Goal: Find specific page/section: Find specific page/section

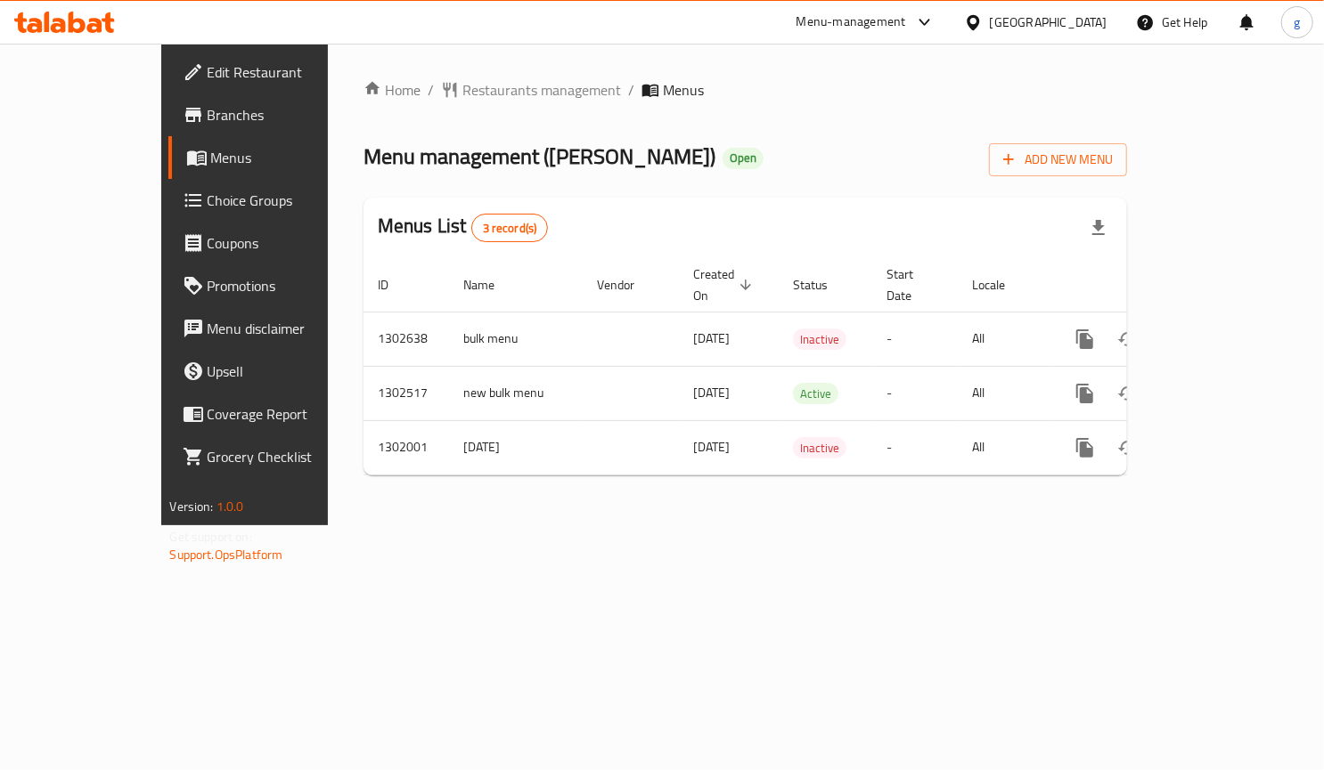
click at [208, 204] on span "Choice Groups" at bounding box center [288, 200] width 160 height 21
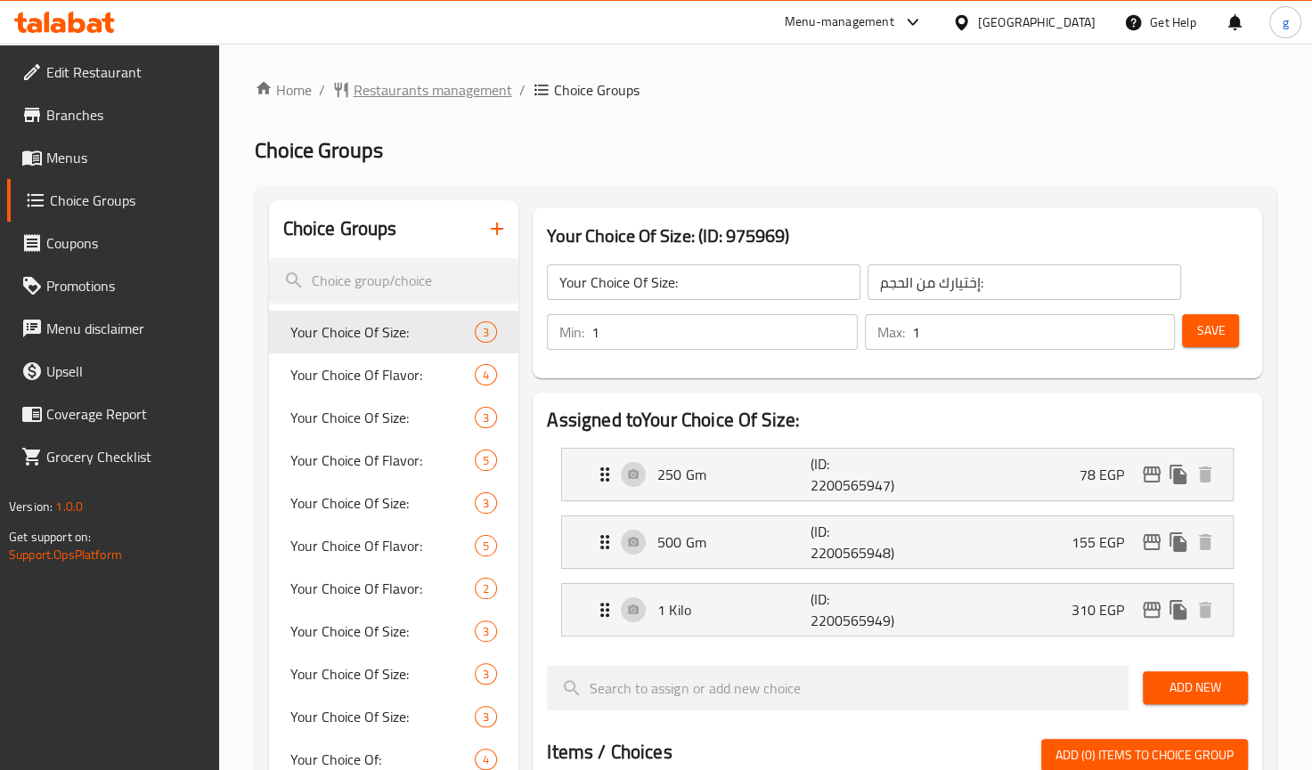
click at [413, 81] on span "Restaurants management" at bounding box center [433, 89] width 159 height 21
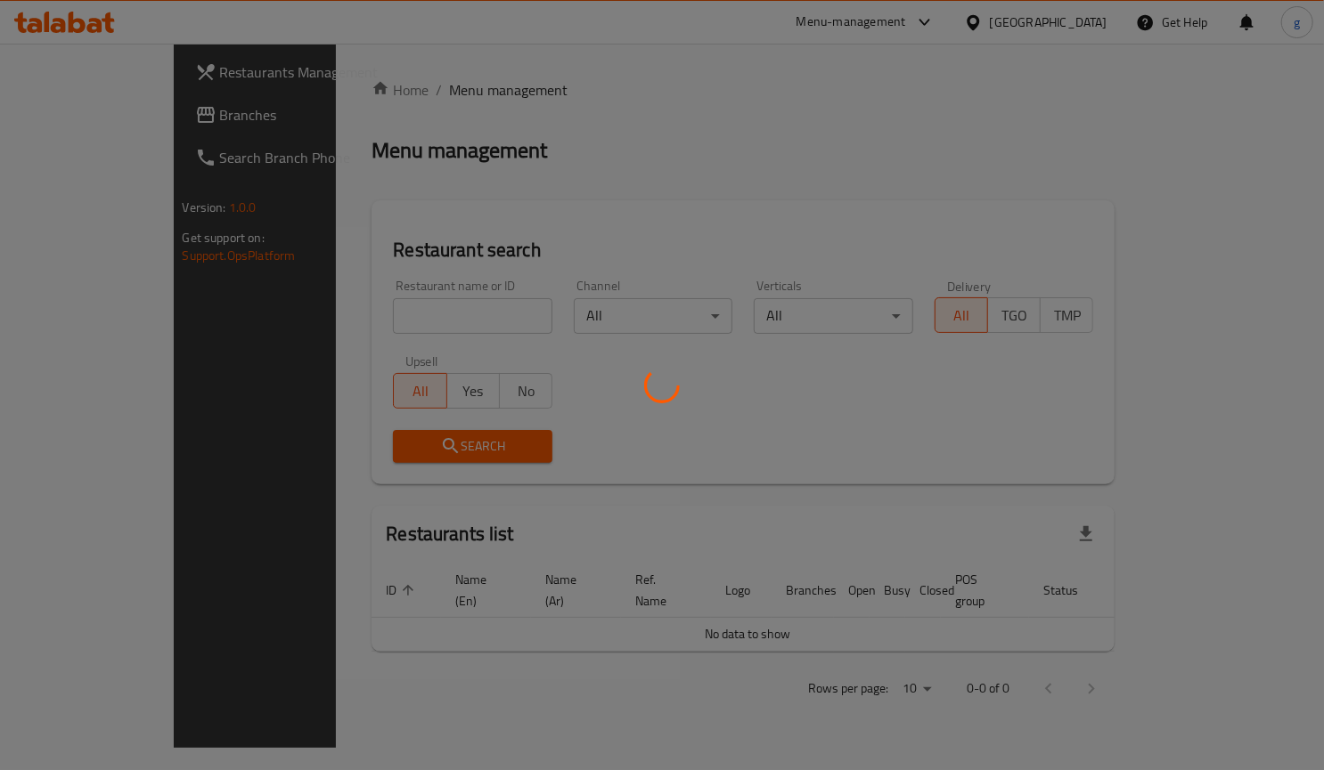
click at [143, 117] on div at bounding box center [662, 385] width 1324 height 770
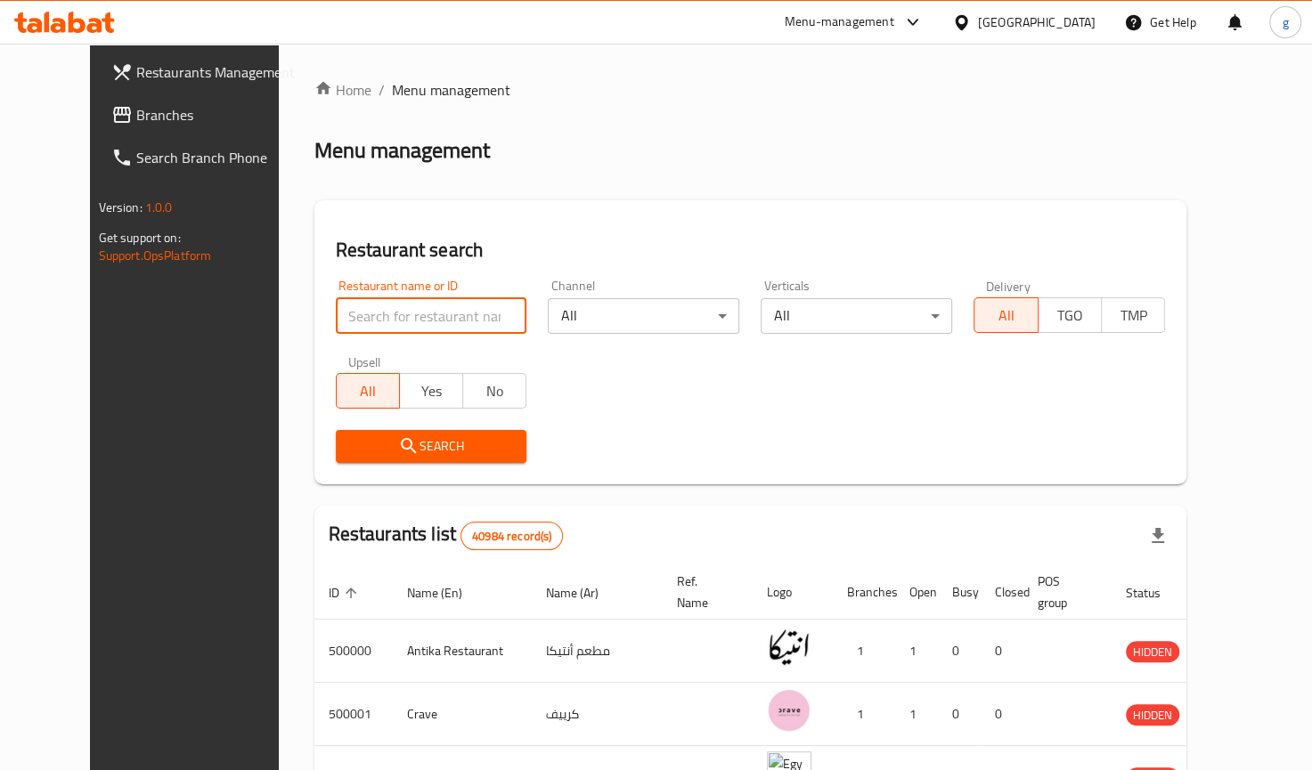
click at [453, 311] on input "search" at bounding box center [431, 316] width 191 height 36
paste input "610624"
type input "610624"
click button "Search" at bounding box center [431, 446] width 191 height 33
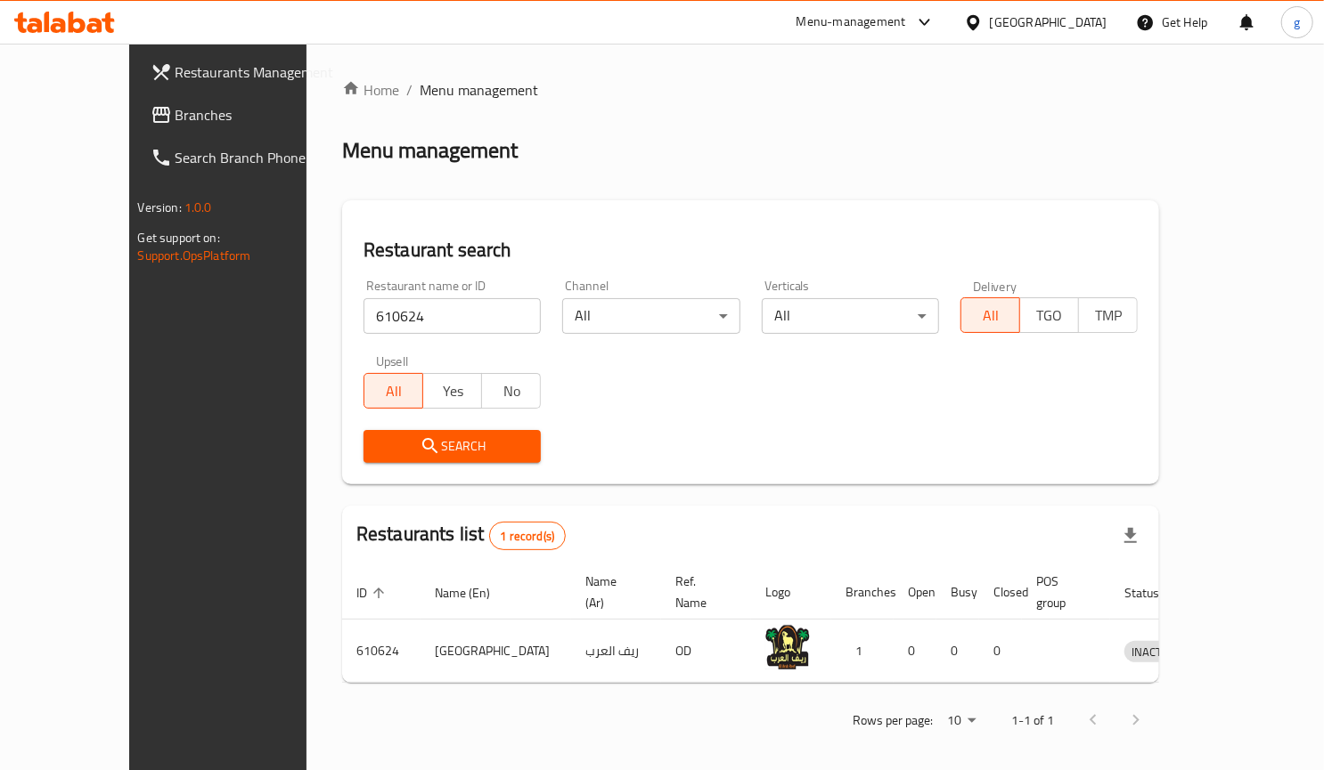
click at [363, 303] on input "610624" at bounding box center [451, 316] width 177 height 36
click at [175, 110] on span "Branches" at bounding box center [255, 114] width 160 height 21
